Goal: Task Accomplishment & Management: Use online tool/utility

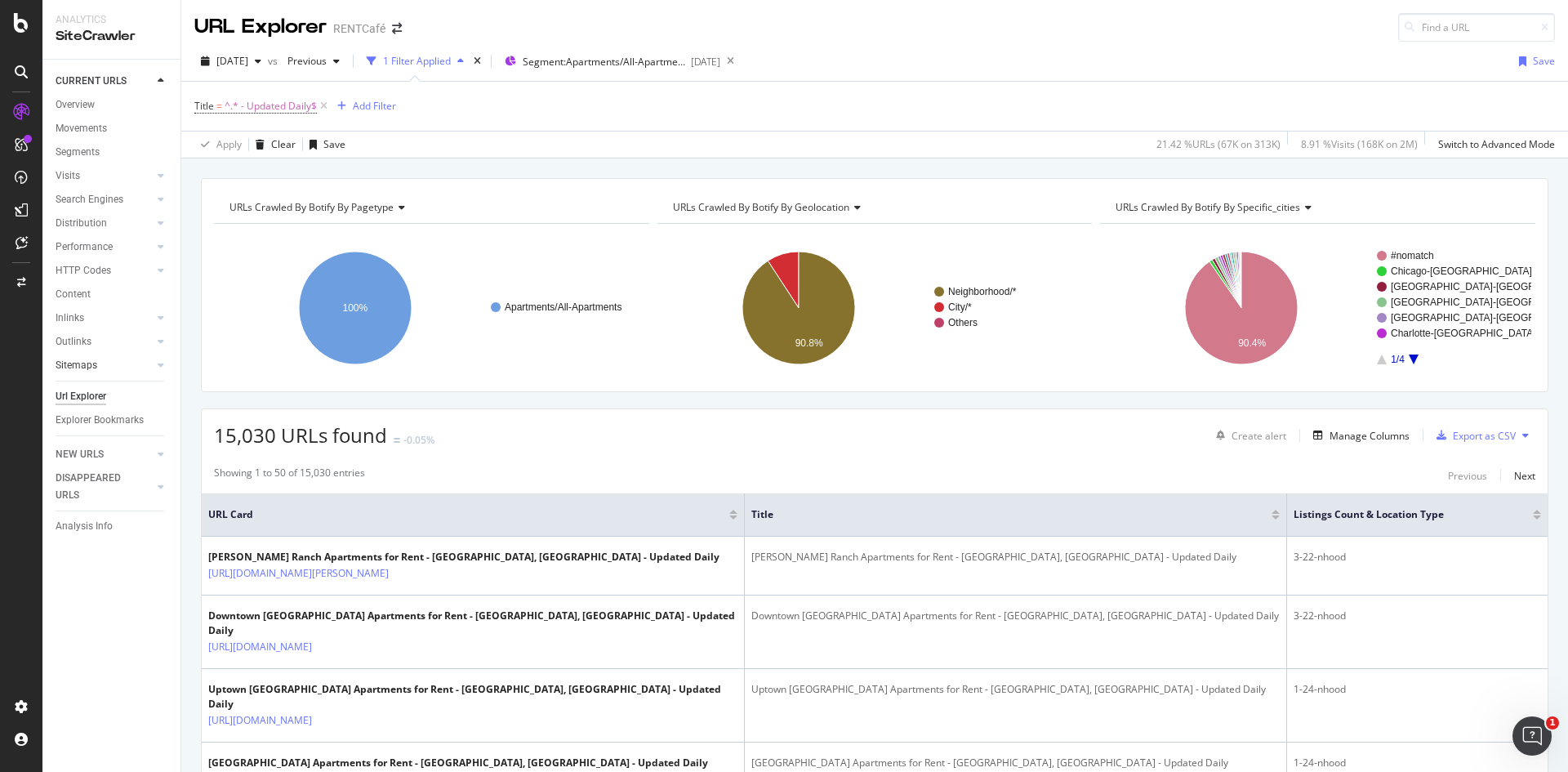
click at [143, 364] on div at bounding box center [144, 364] width 17 height 17
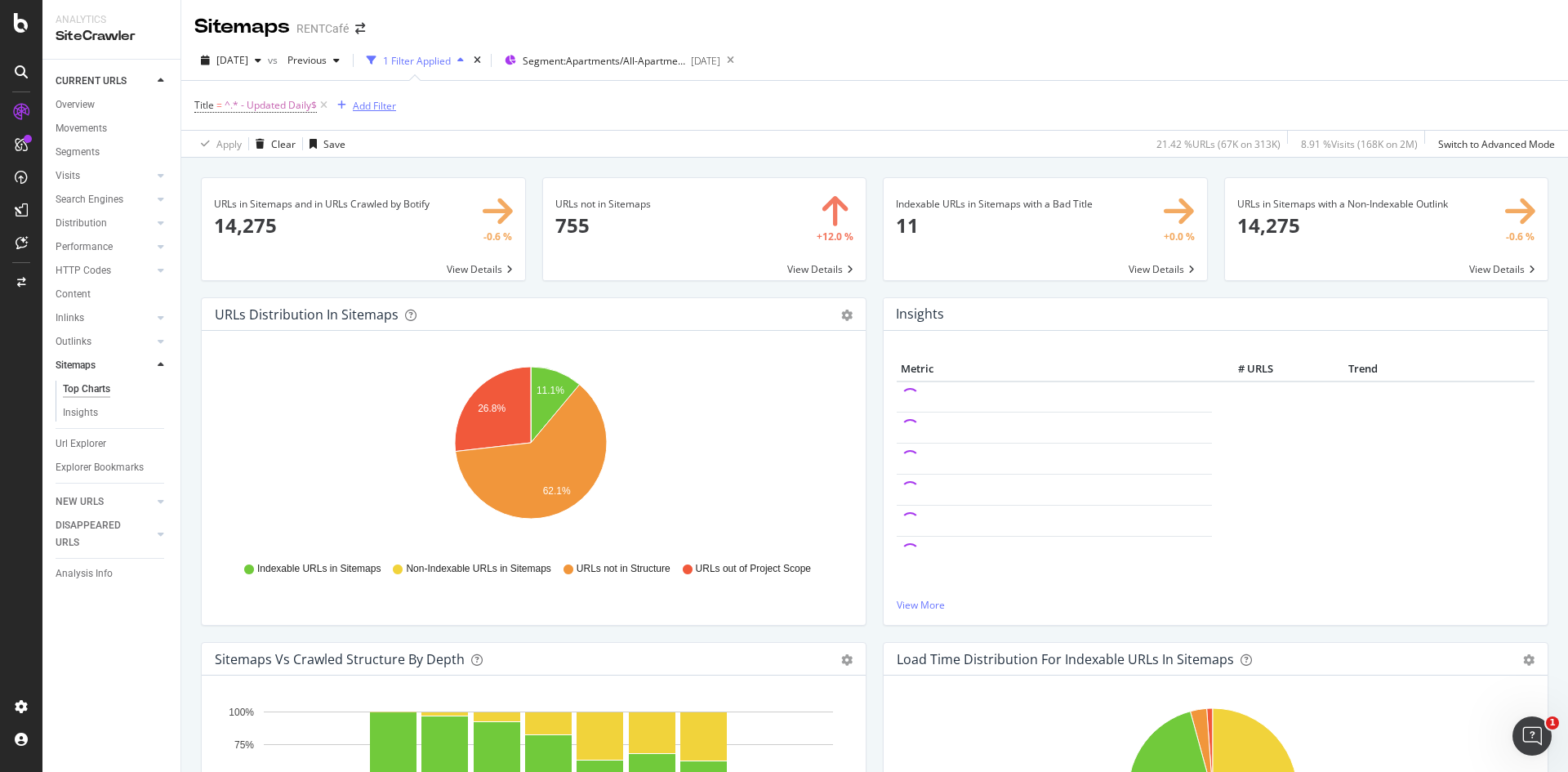
click at [369, 107] on div "Add Filter" at bounding box center [374, 106] width 43 height 14
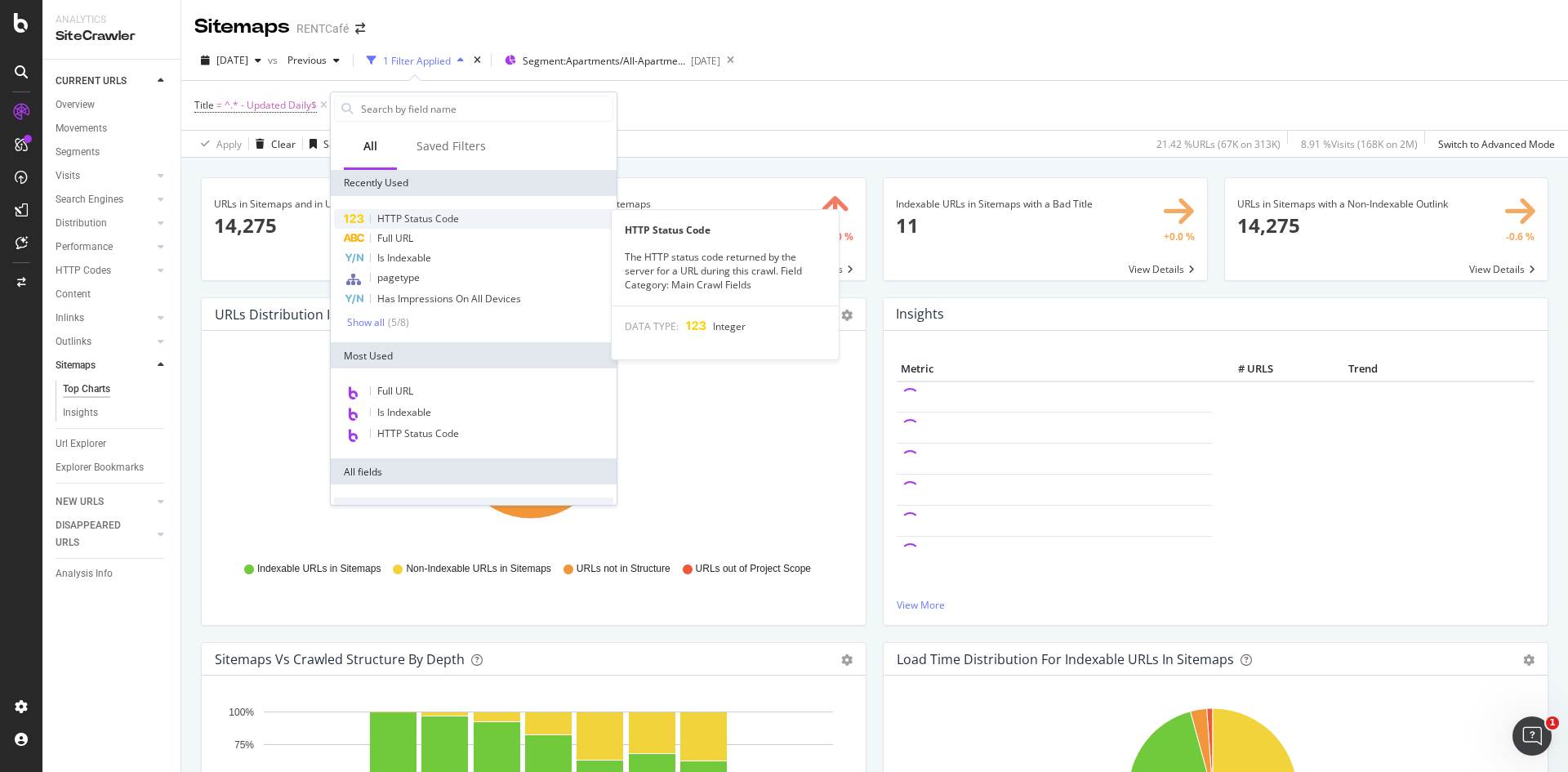
click at [488, 220] on div "HTTP Status Code" at bounding box center [473, 219] width 279 height 20
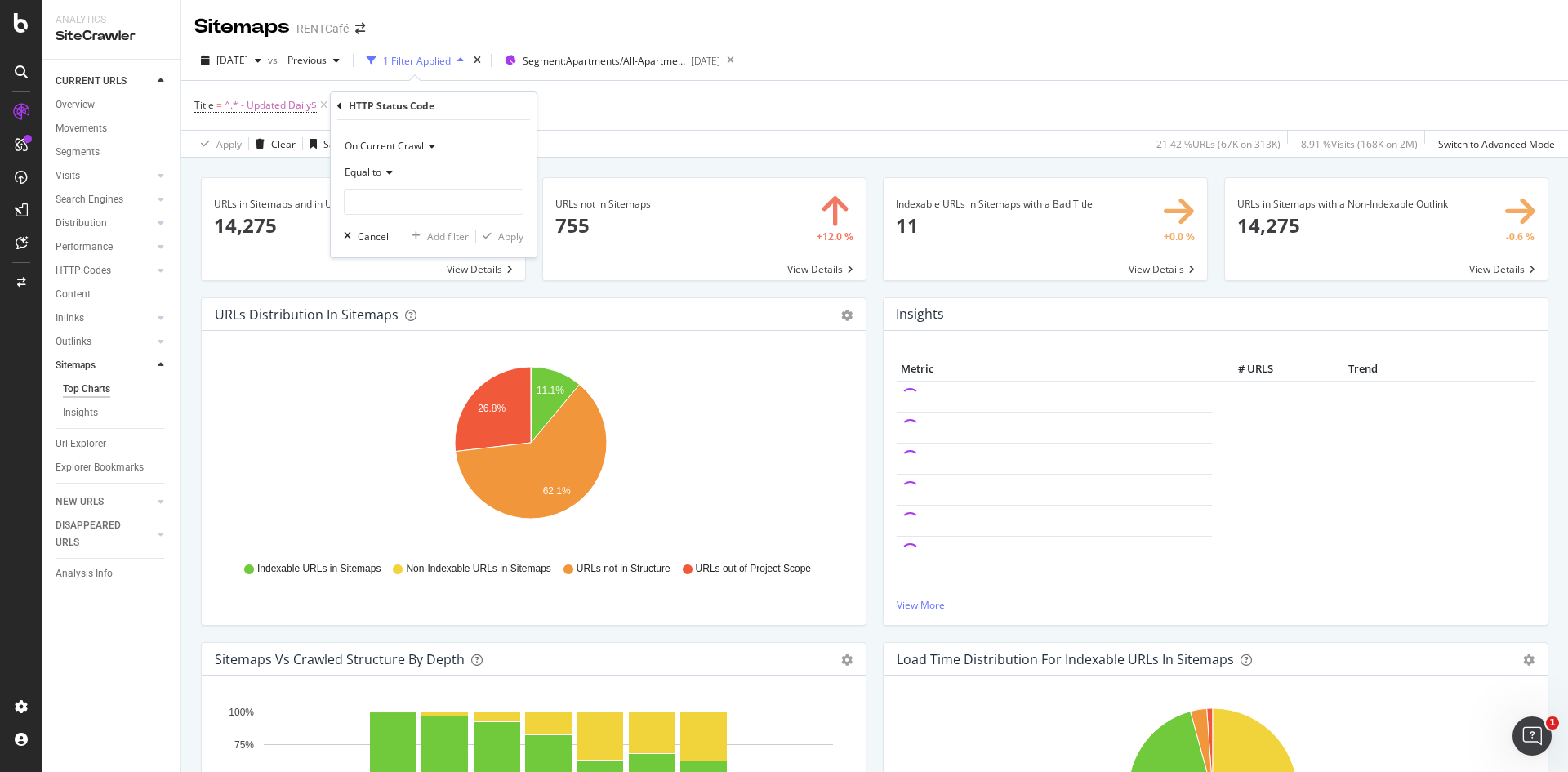
click at [731, 115] on div "Title = ^.* - Updated Daily$ Add Filter" at bounding box center [875, 106] width 1361 height 49
click at [530, 105] on icon at bounding box center [532, 105] width 14 height 17
click at [375, 105] on div "Add Filter" at bounding box center [374, 106] width 43 height 14
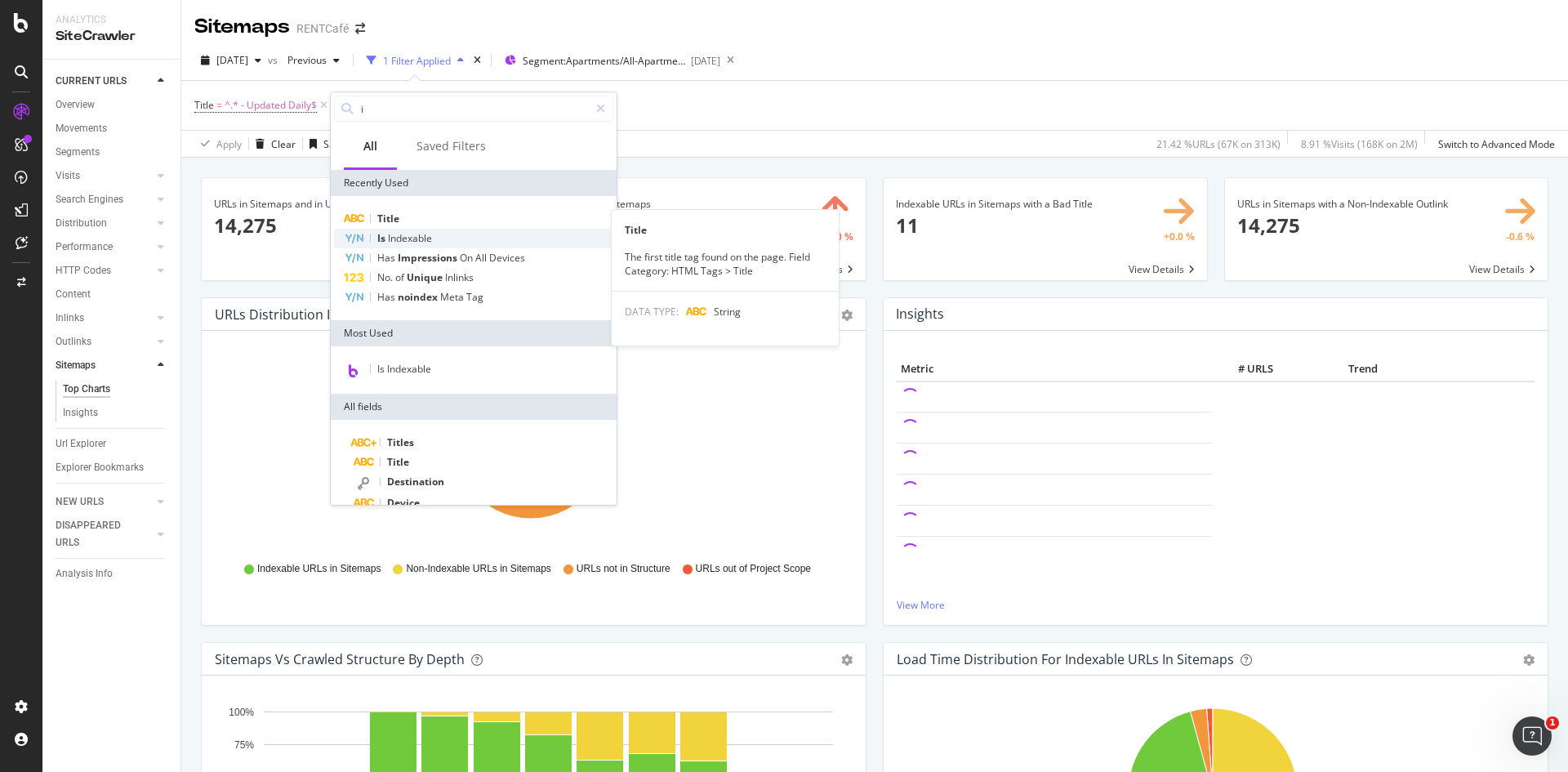
type input "i"
click at [399, 232] on span "Indexable" at bounding box center [410, 238] width 44 height 14
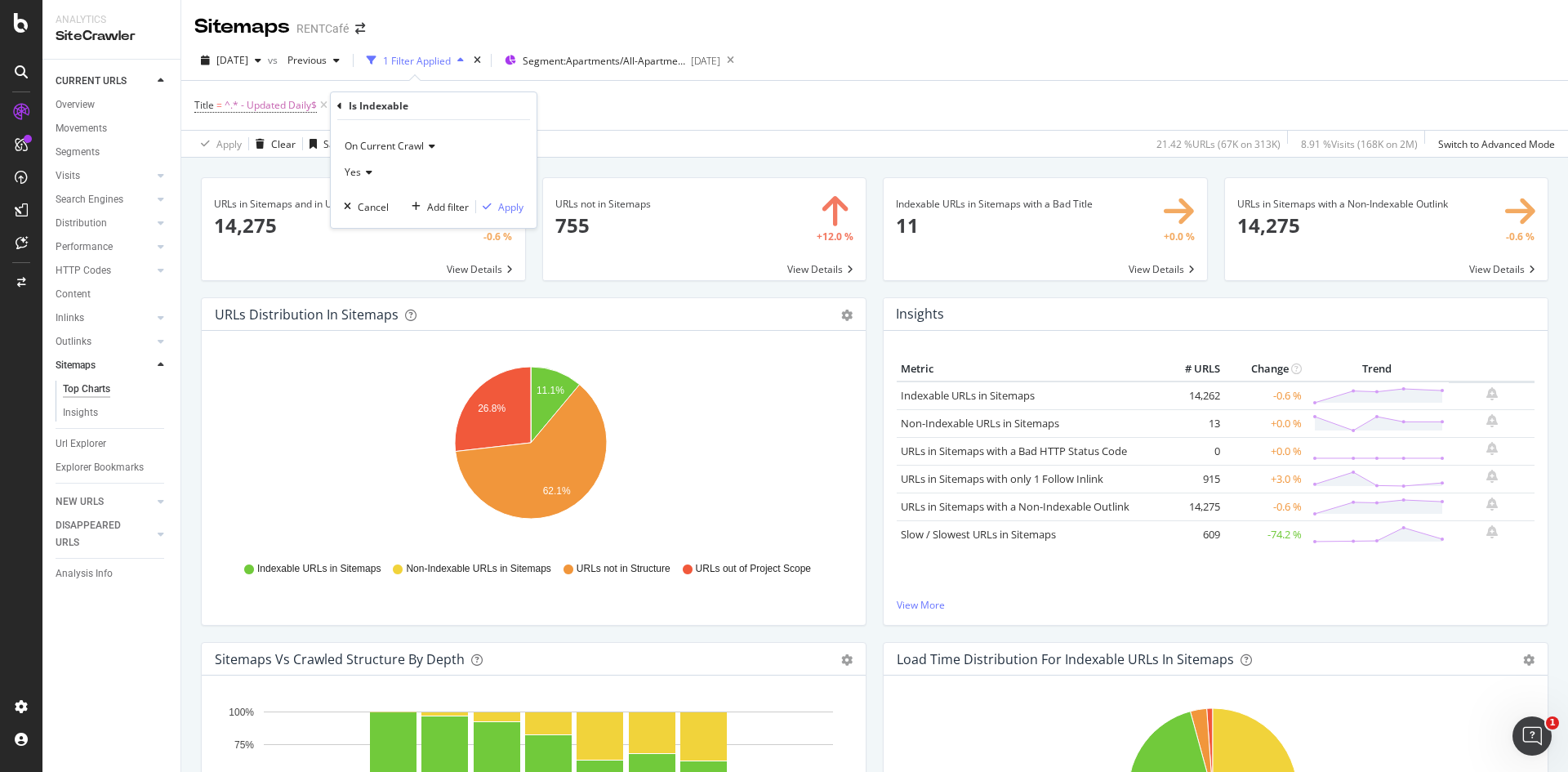
click at [361, 177] on icon at bounding box center [367, 173] width 12 height 10
drag, startPoint x: 363, startPoint y: 216, endPoint x: 365, endPoint y: 226, distance: 10.2
click at [365, 226] on div "Yes No" at bounding box center [434, 216] width 183 height 64
click at [365, 226] on span "No" at bounding box center [358, 227] width 13 height 14
click at [517, 214] on div "Apply" at bounding box center [500, 206] width 47 height 15
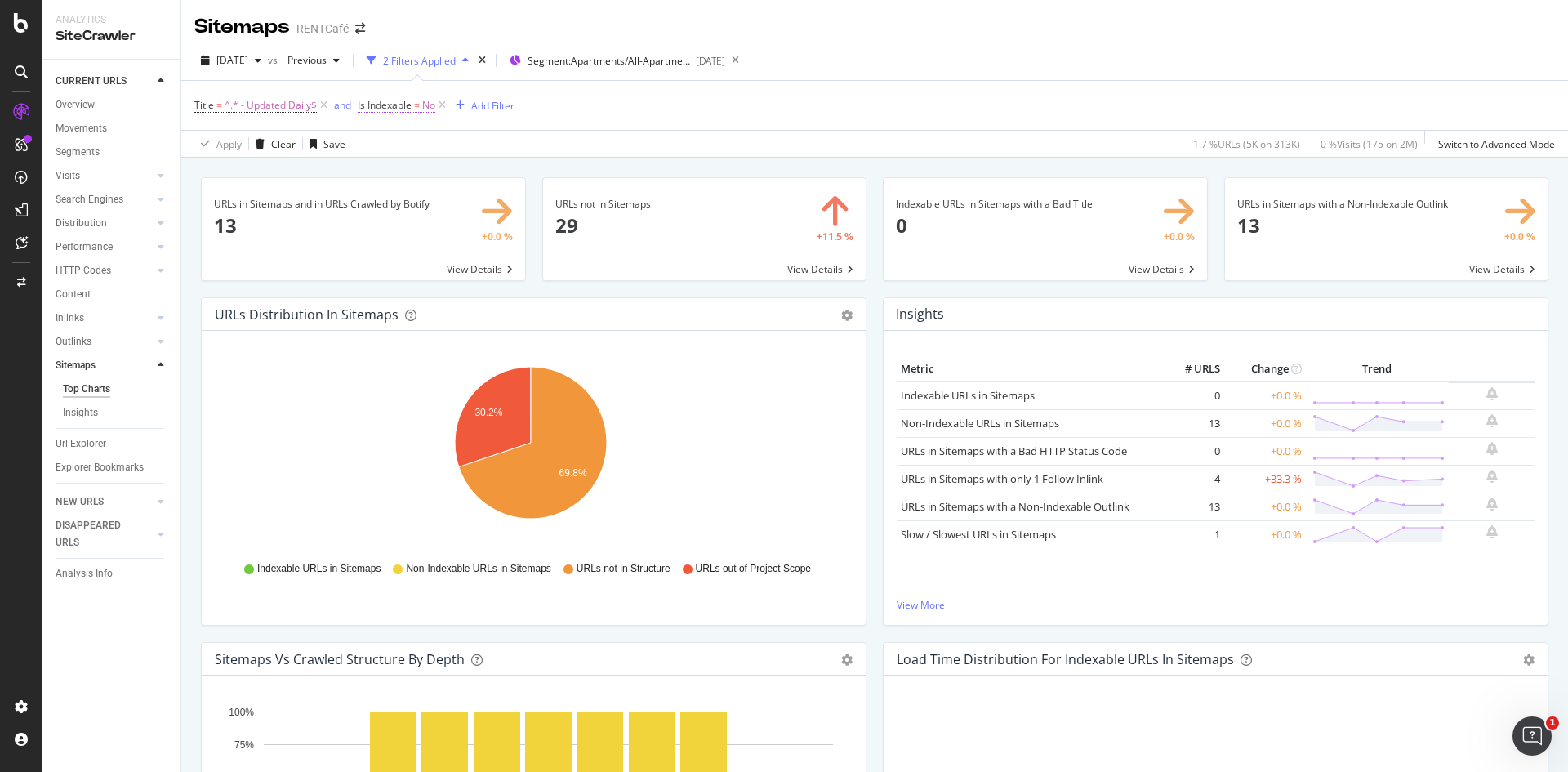
click at [384, 107] on span "Is Indexable" at bounding box center [384, 105] width 54 height 14
click at [391, 171] on icon at bounding box center [391, 170] width 12 height 10
click at [394, 208] on span "Yes" at bounding box center [388, 203] width 17 height 14
click at [529, 207] on div "Apply" at bounding box center [539, 204] width 26 height 14
